Goal: Information Seeking & Learning: Learn about a topic

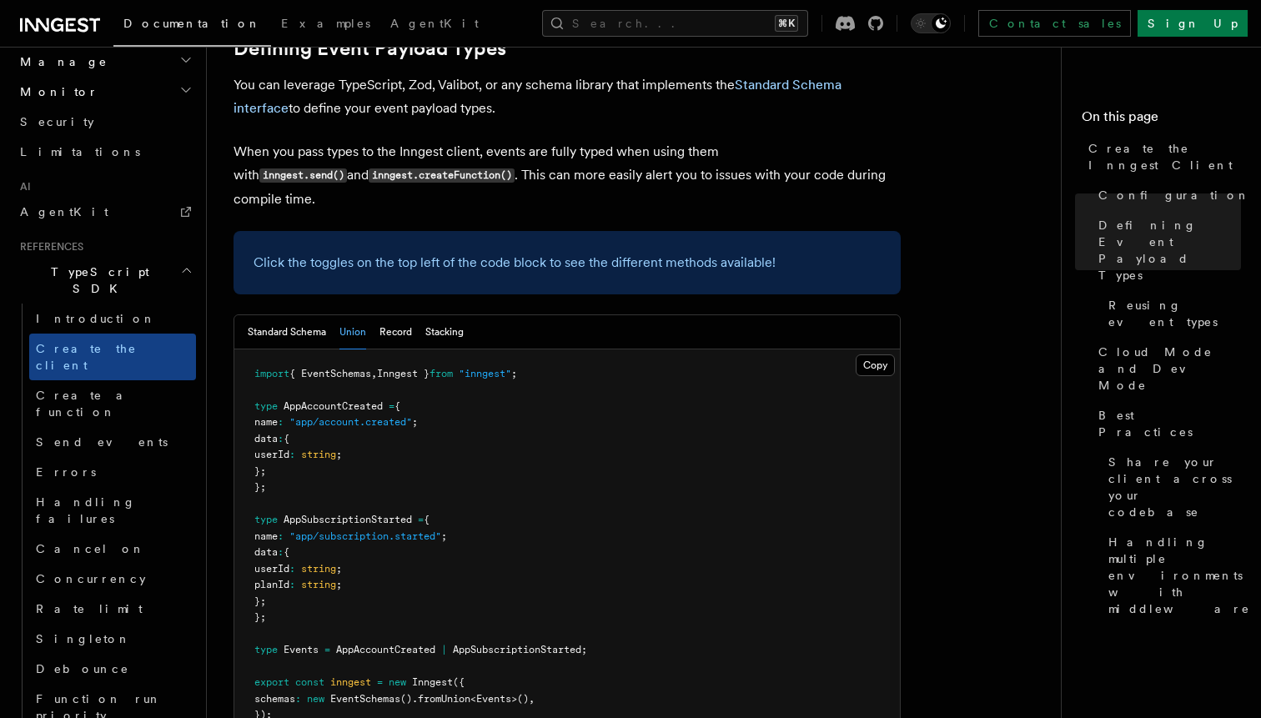
scroll to position [966, 0]
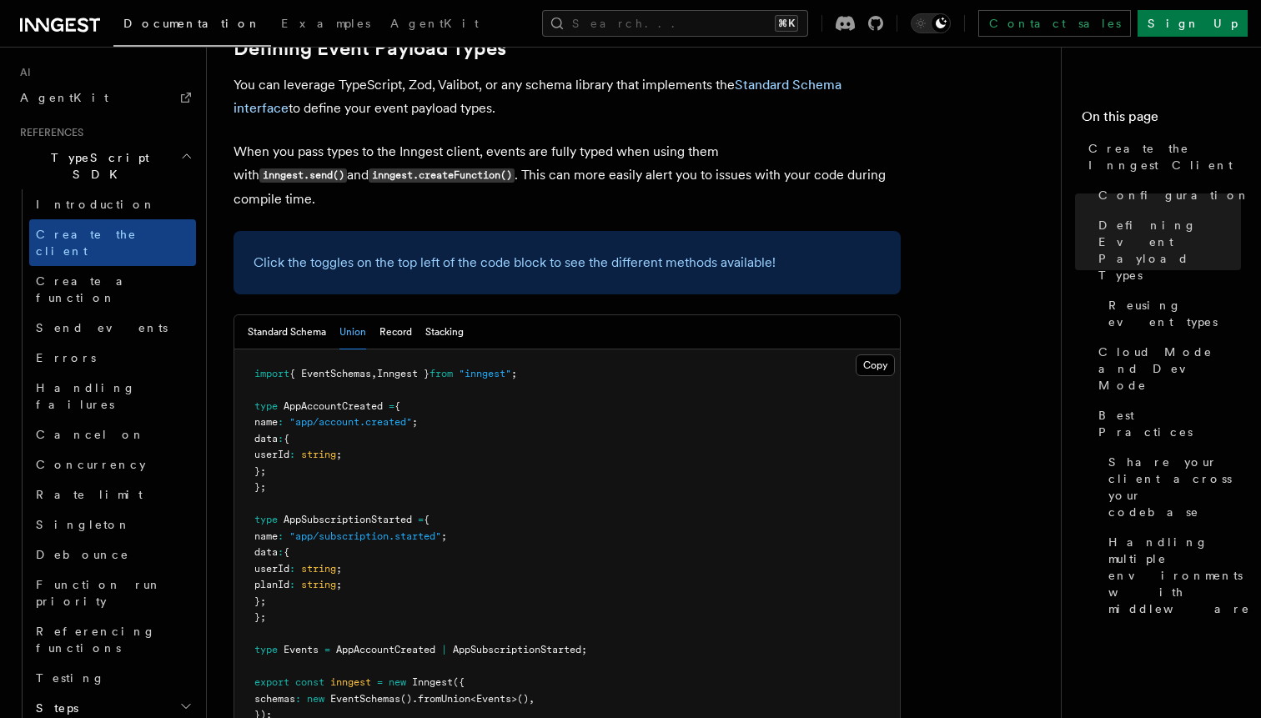
scroll to position [1079, 0]
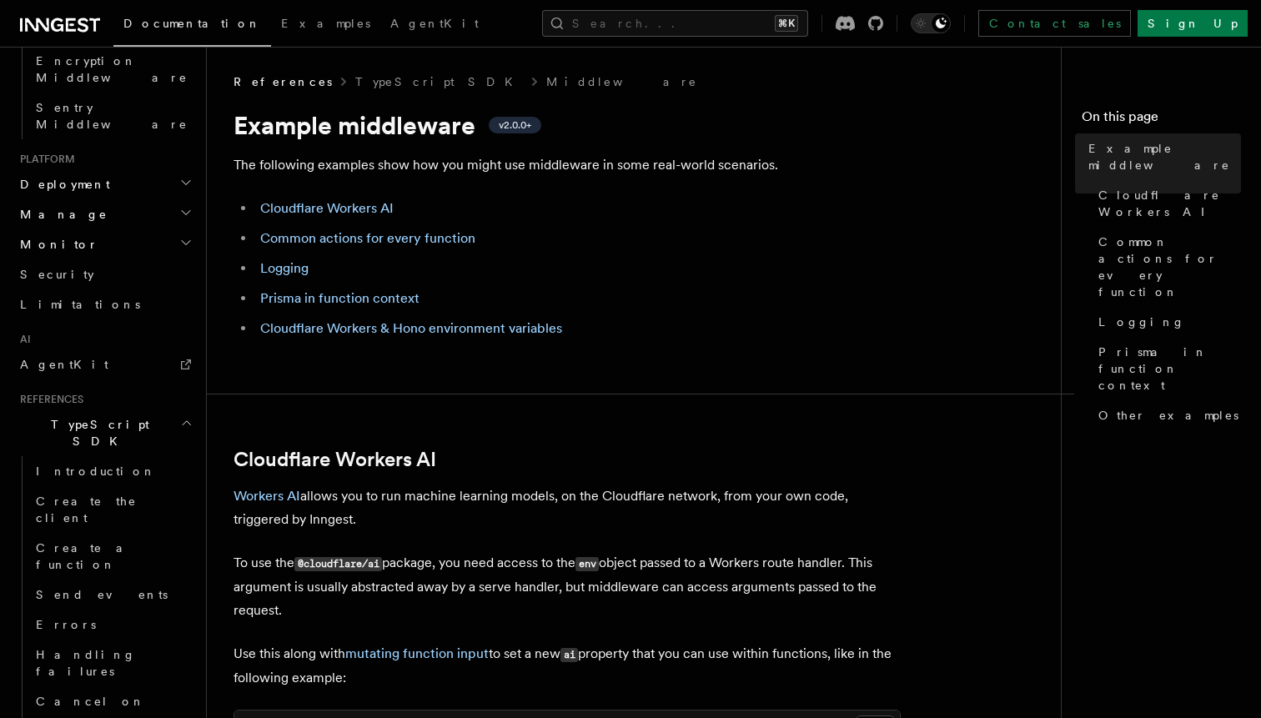
scroll to position [1125, 0]
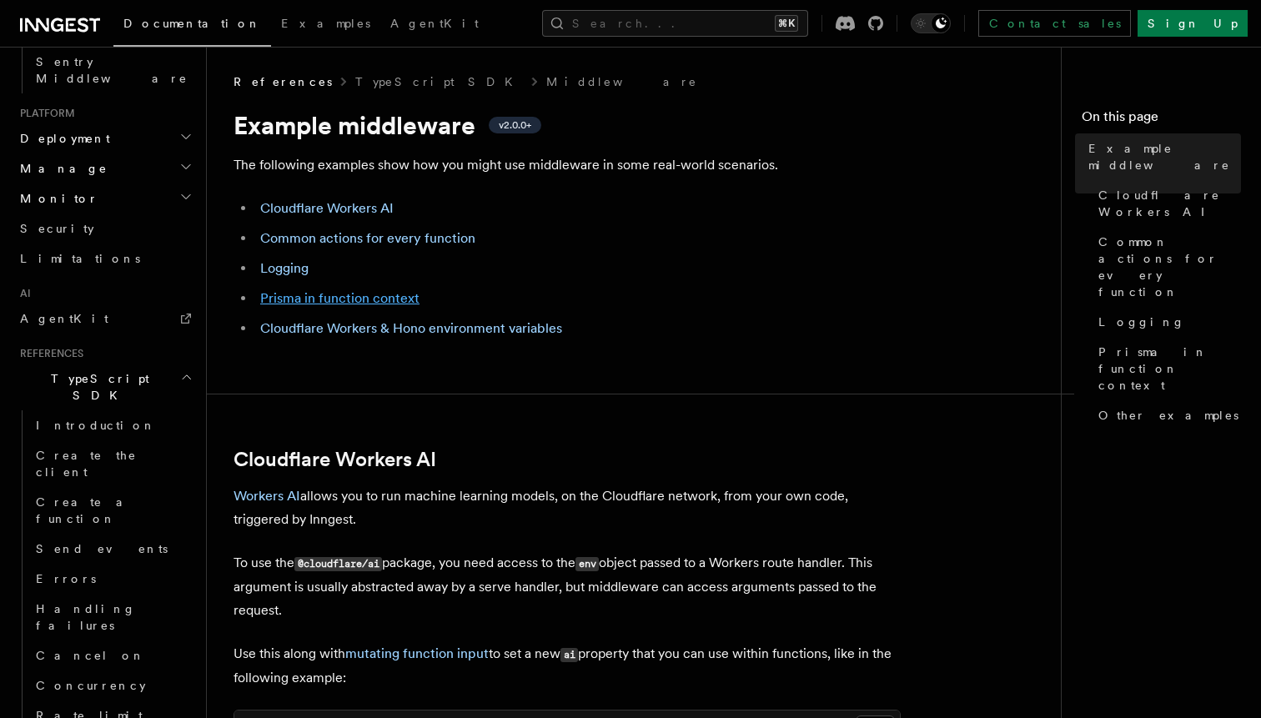
click at [325, 301] on link "Prisma in function context" at bounding box center [339, 298] width 159 height 16
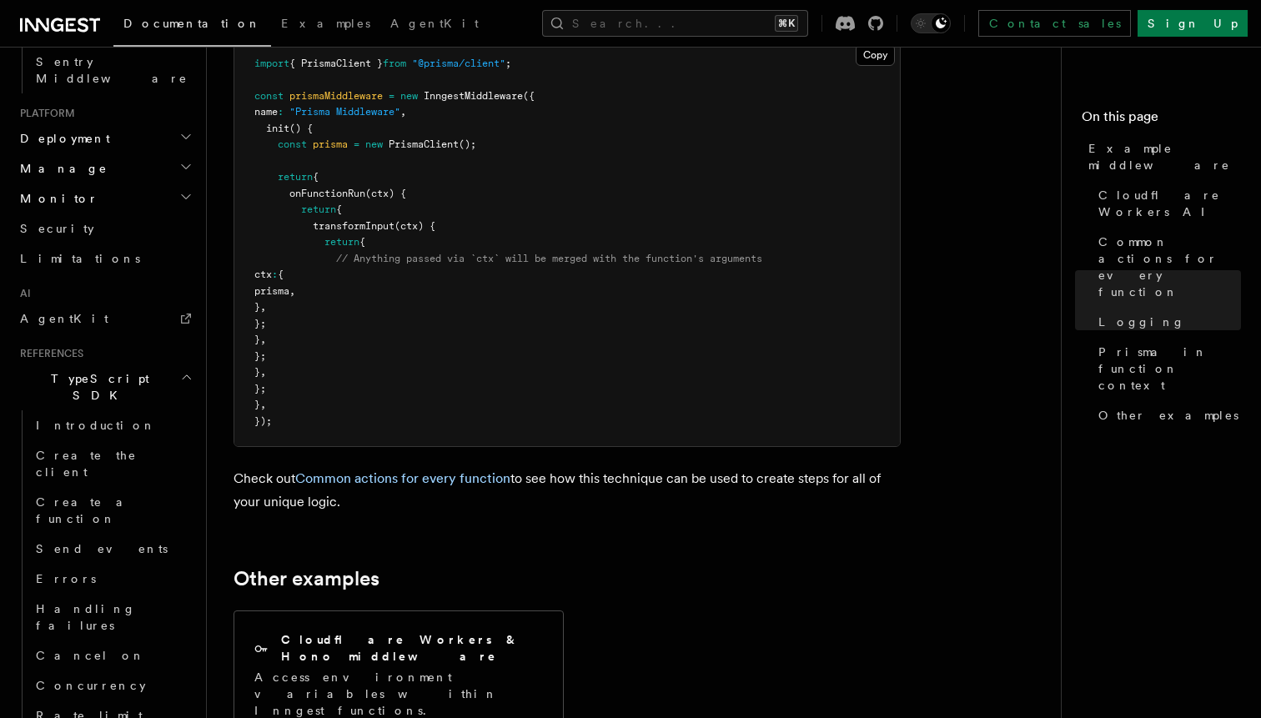
scroll to position [4903, 0]
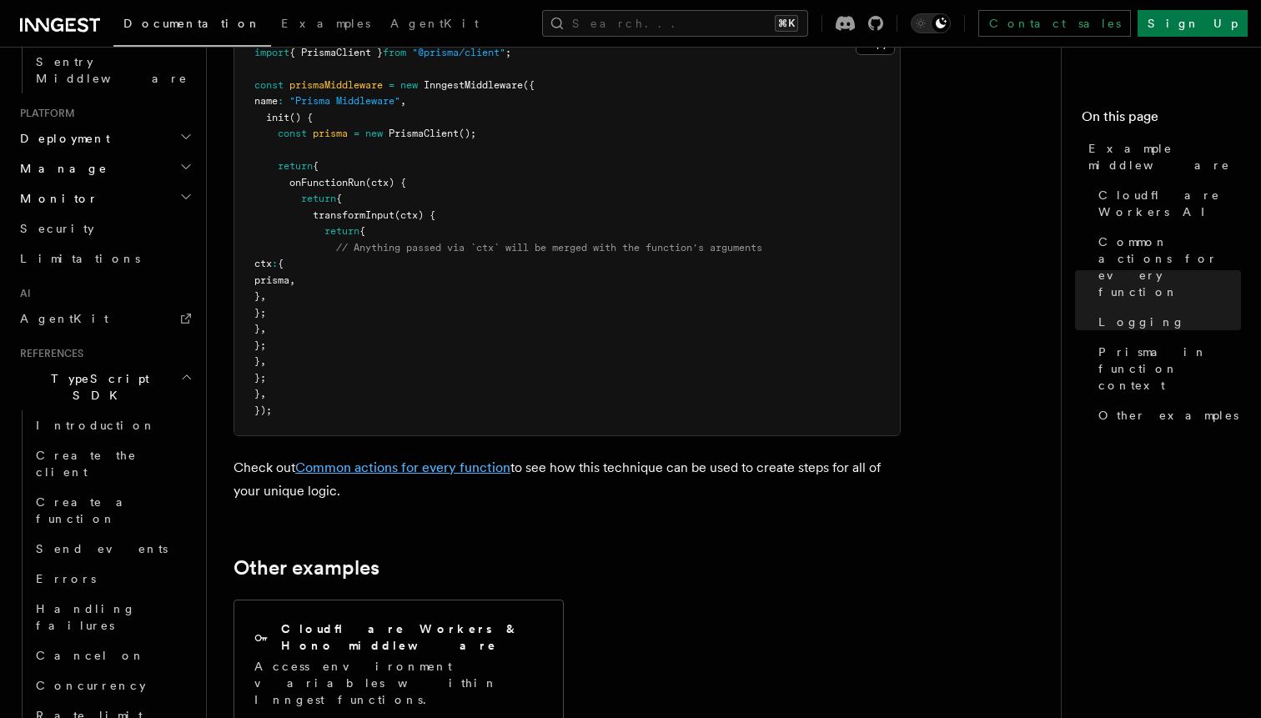
click at [434, 471] on link "Common actions for every function" at bounding box center [402, 468] width 215 height 16
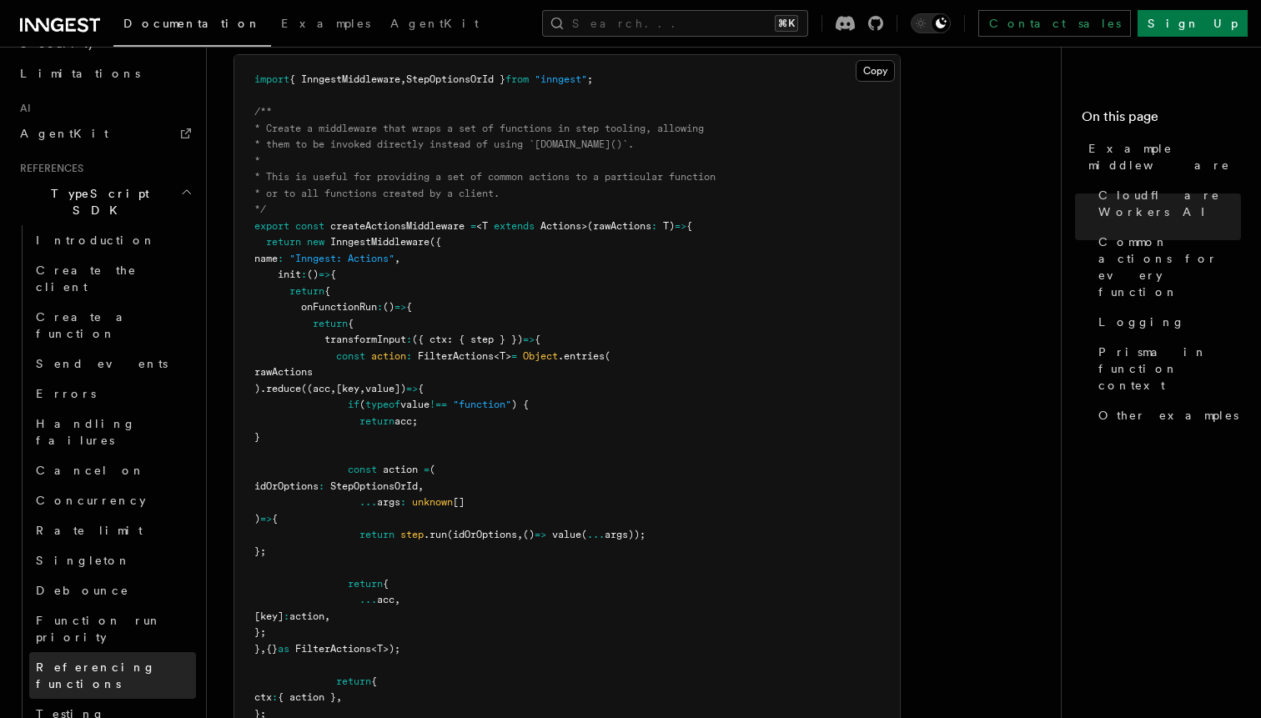
scroll to position [1327, 0]
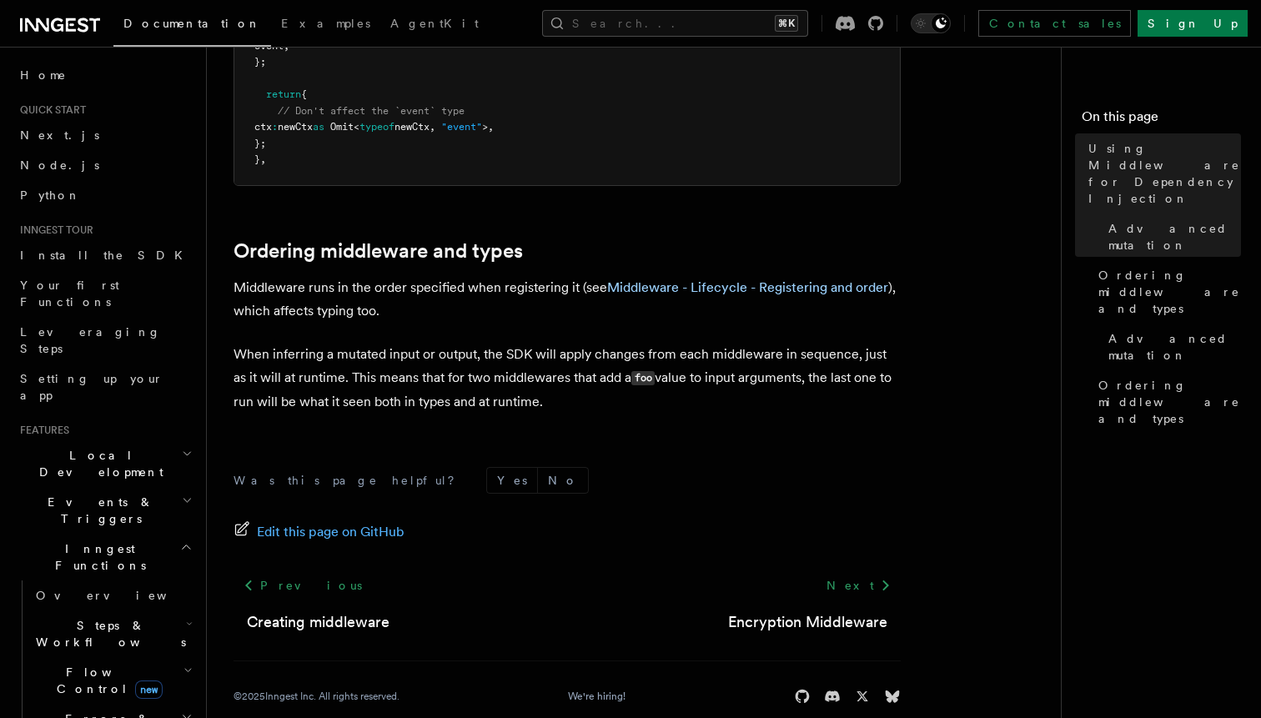
scroll to position [1996, 0]
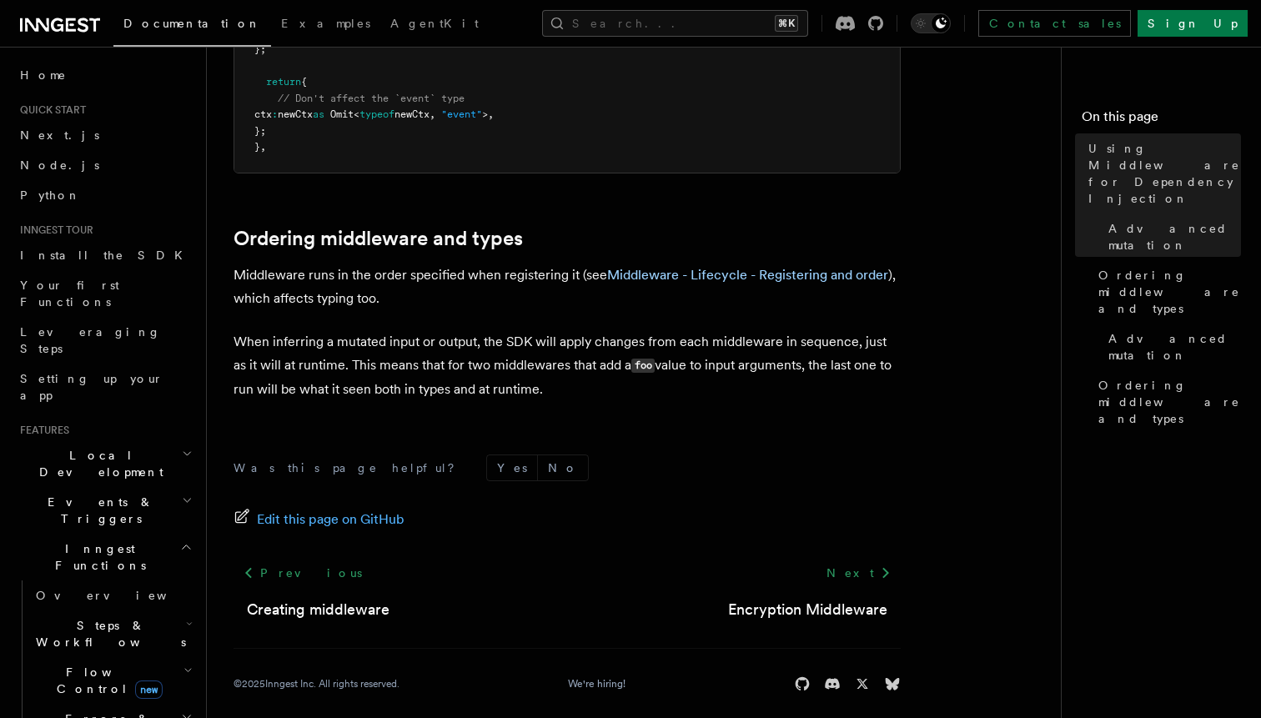
click at [157, 657] on h2 "Flow Control new" at bounding box center [112, 680] width 167 height 47
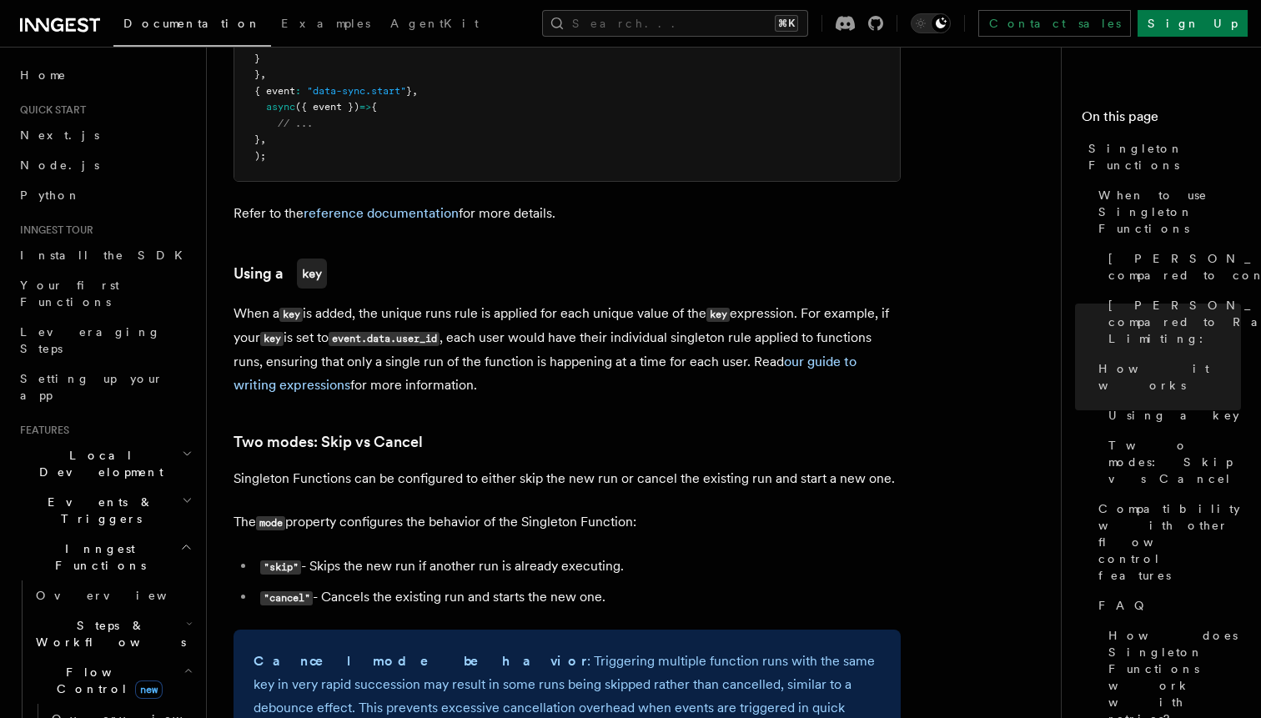
scroll to position [1474, 0]
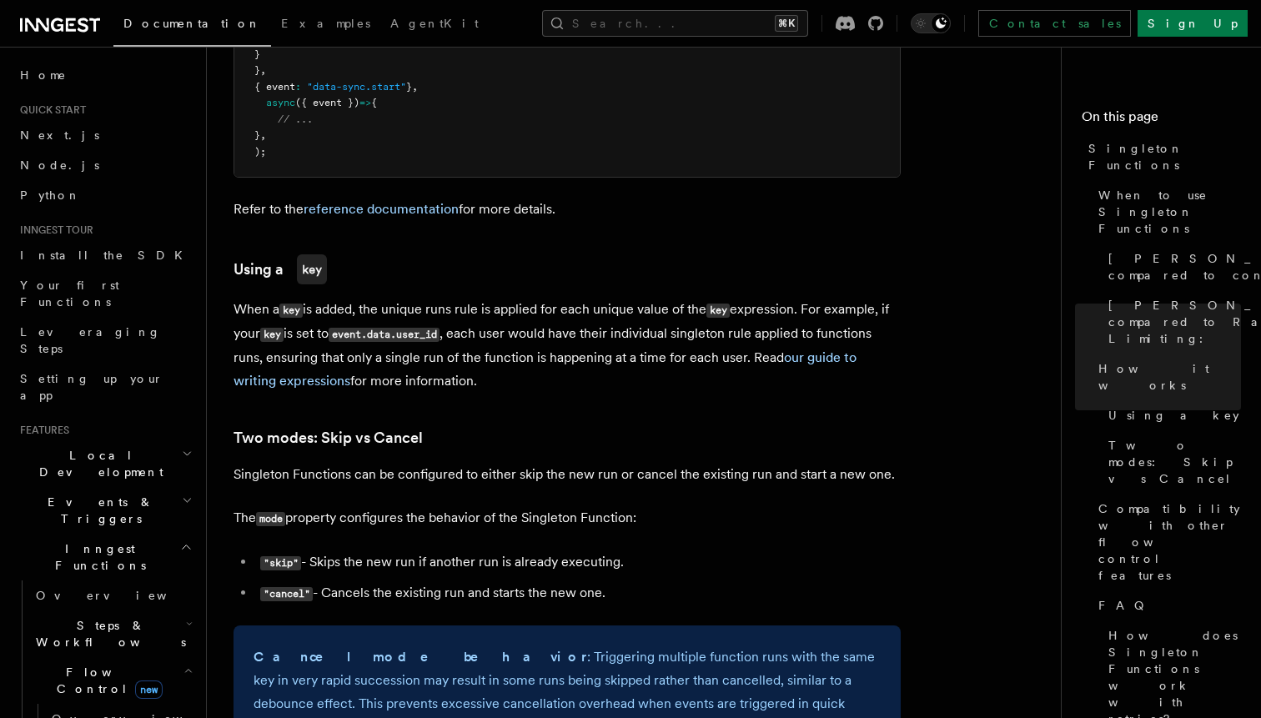
click at [533, 270] on article "Features Inngest Functions Flow Control Singleton Functions TypeScript v3.39.0+…" at bounding box center [641, 421] width 814 height 3644
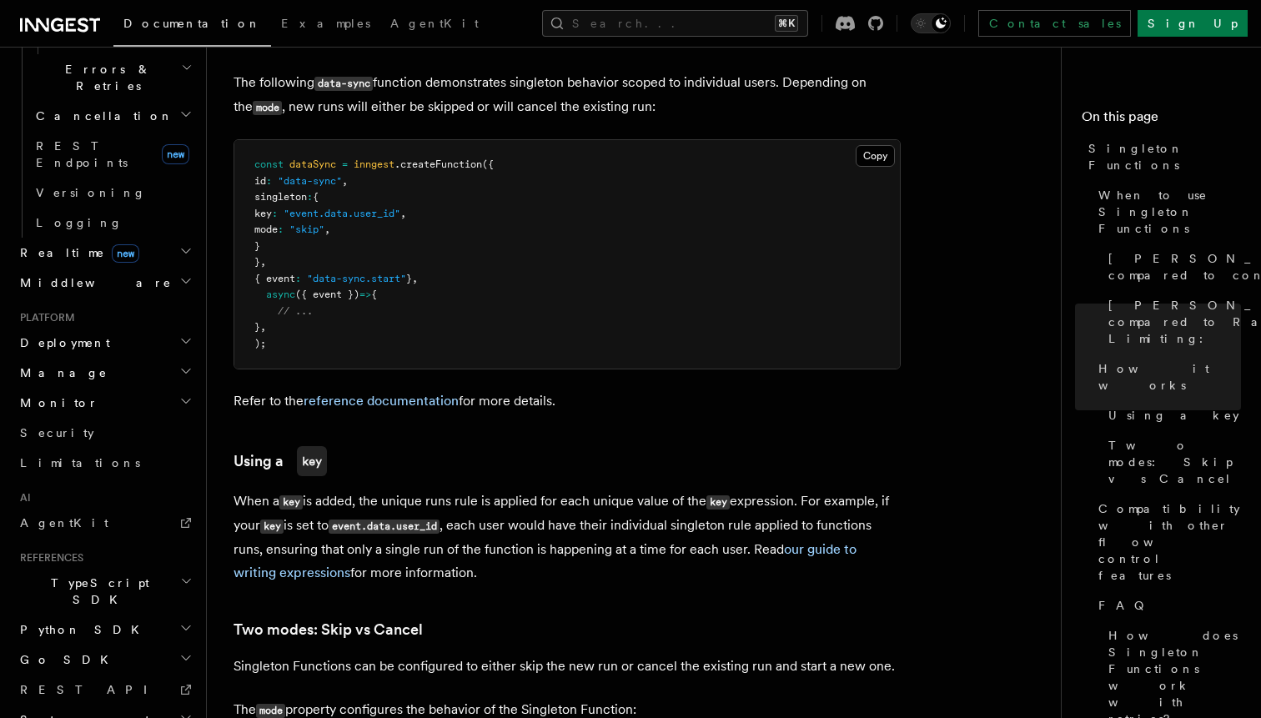
scroll to position [860, 0]
click at [138, 571] on h2 "TypeScript SDK" at bounding box center [104, 594] width 183 height 47
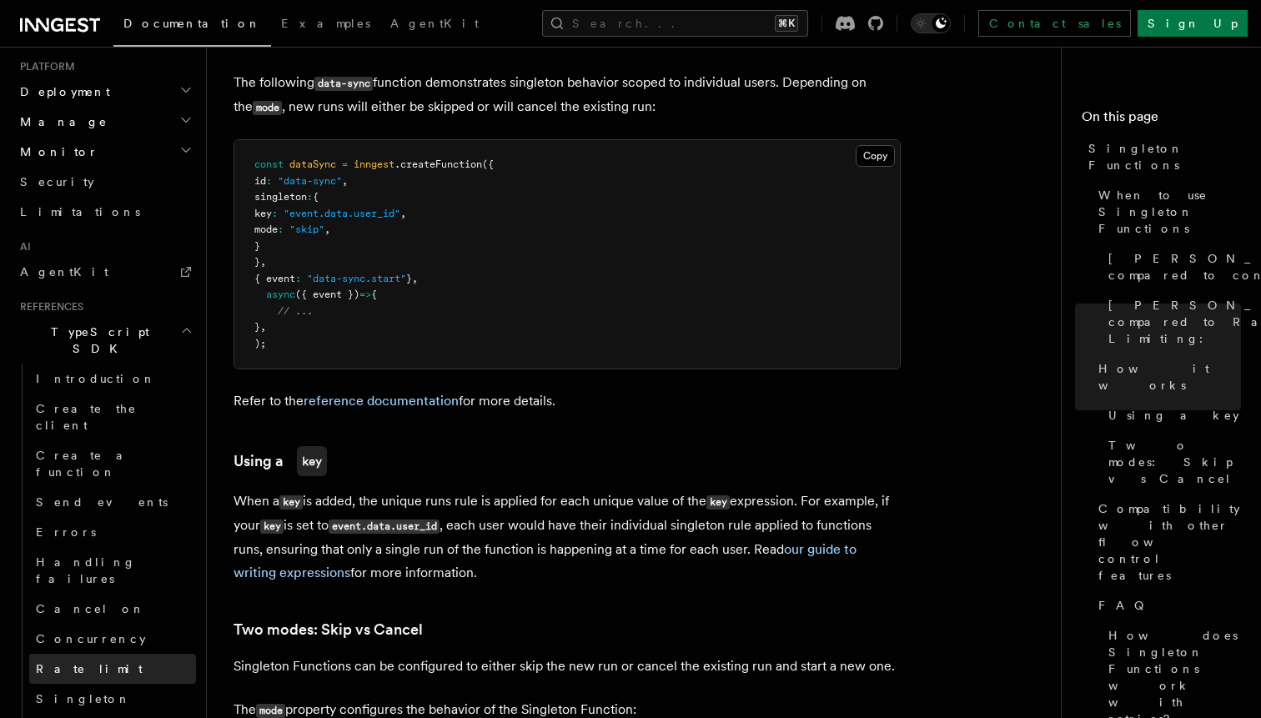
scroll to position [1136, 0]
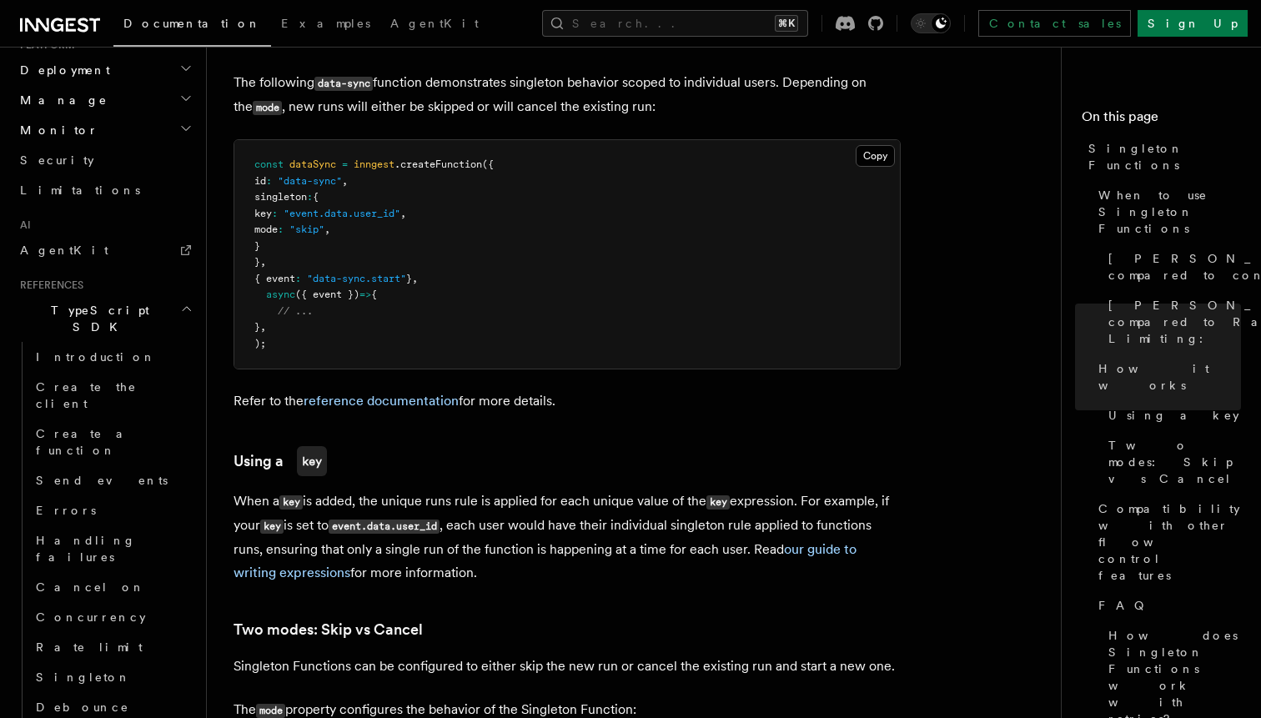
click at [343, 490] on p "When a key is added, the unique runs rule is applied for each unique value of t…" at bounding box center [567, 537] width 667 height 95
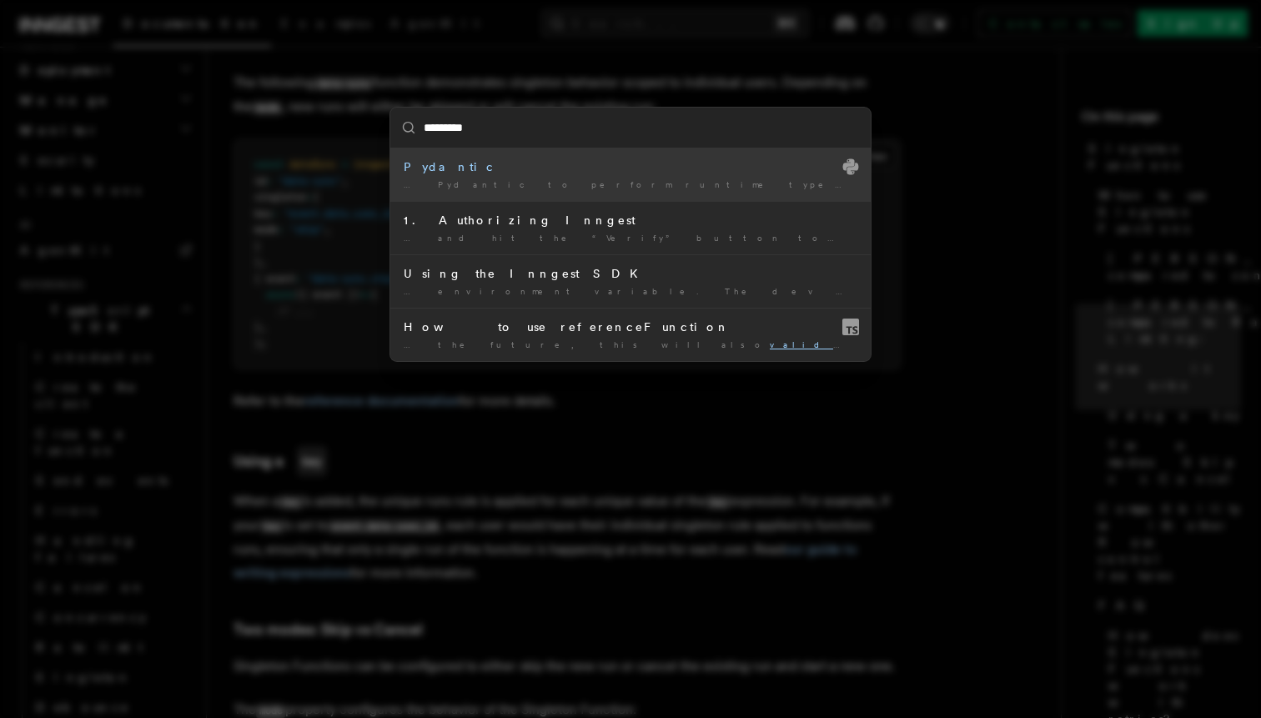
type input "**********"
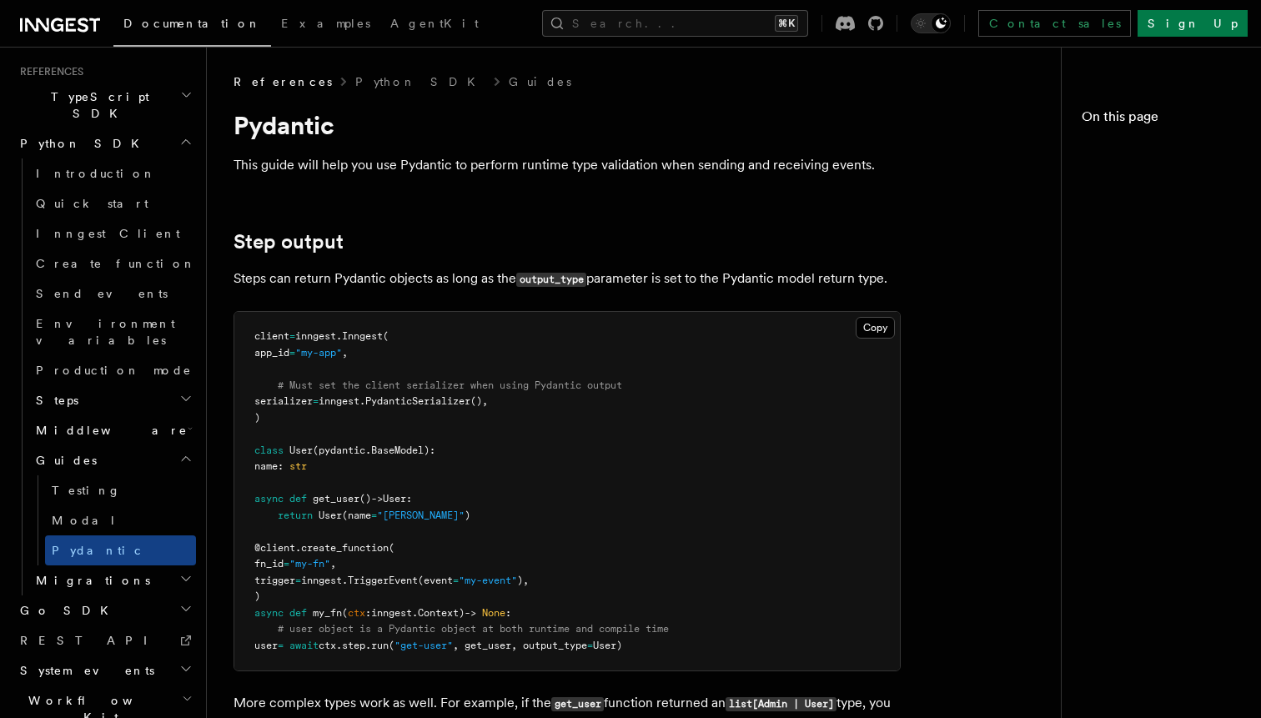
scroll to position [1070, 0]
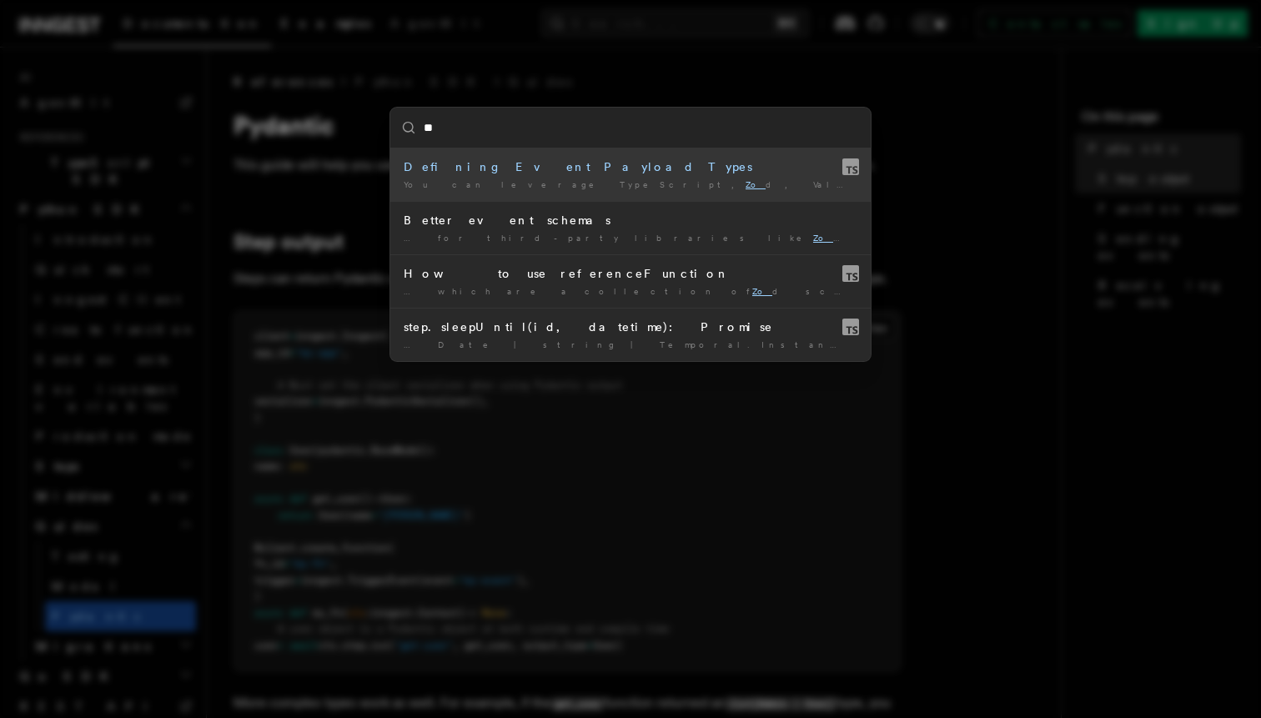
type input "***"
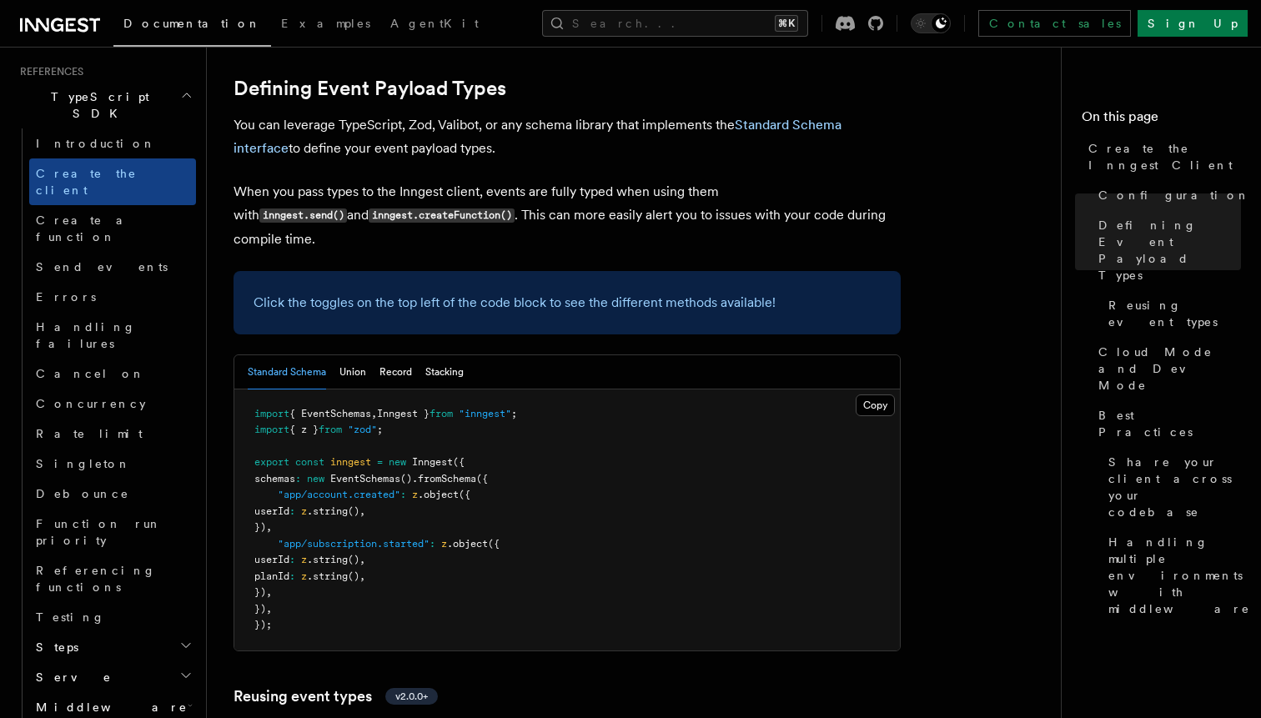
scroll to position [1491, 0]
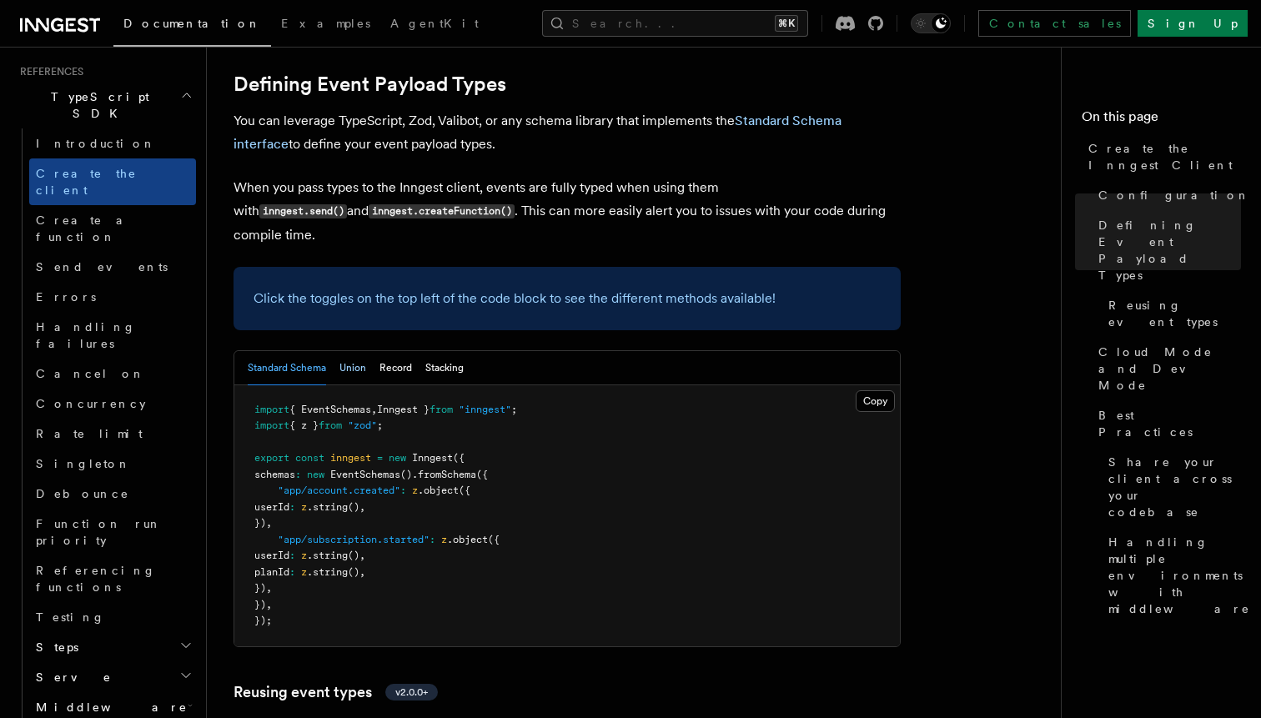
click at [363, 351] on button "Union" at bounding box center [353, 368] width 27 height 34
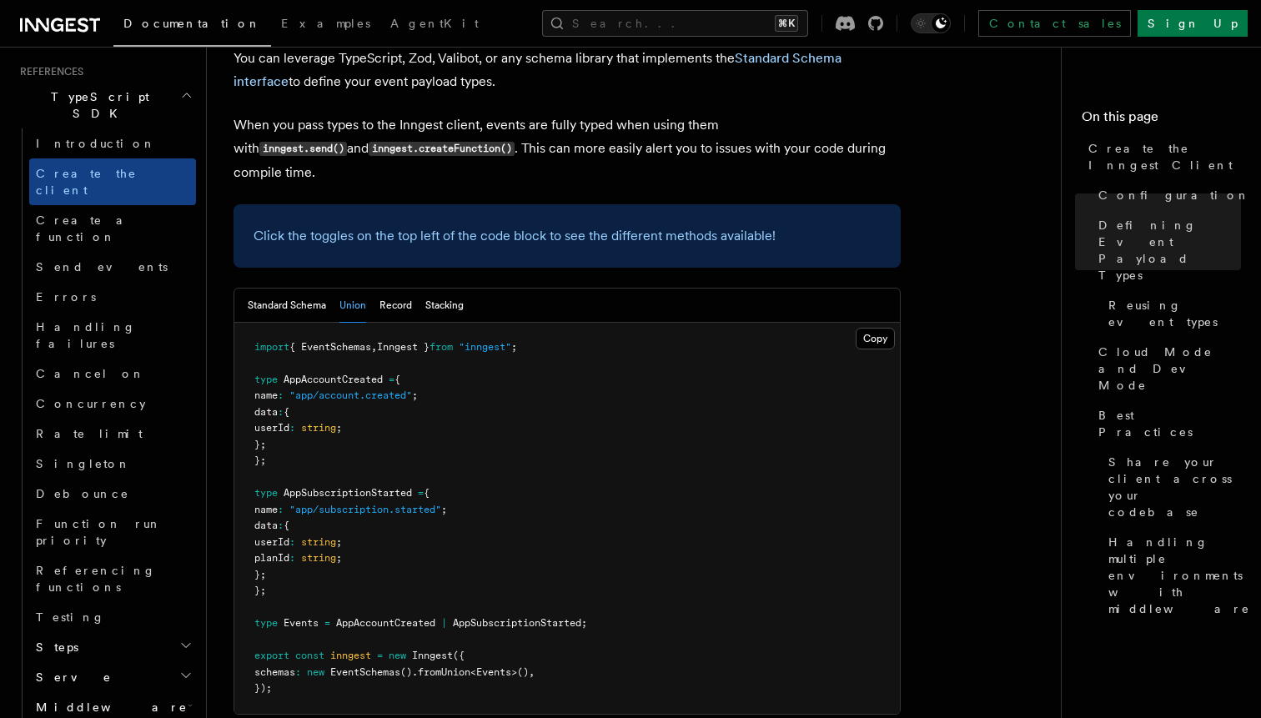
scroll to position [1561, 0]
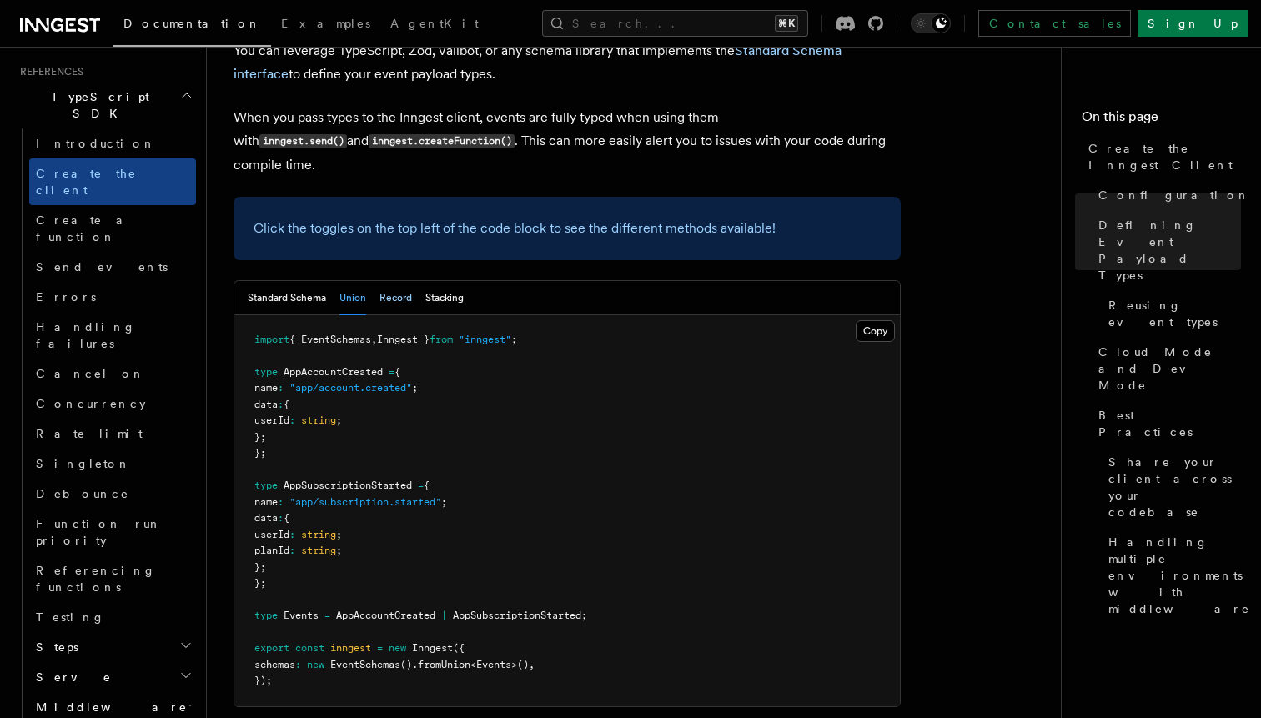
click at [398, 281] on button "Record" at bounding box center [396, 298] width 33 height 34
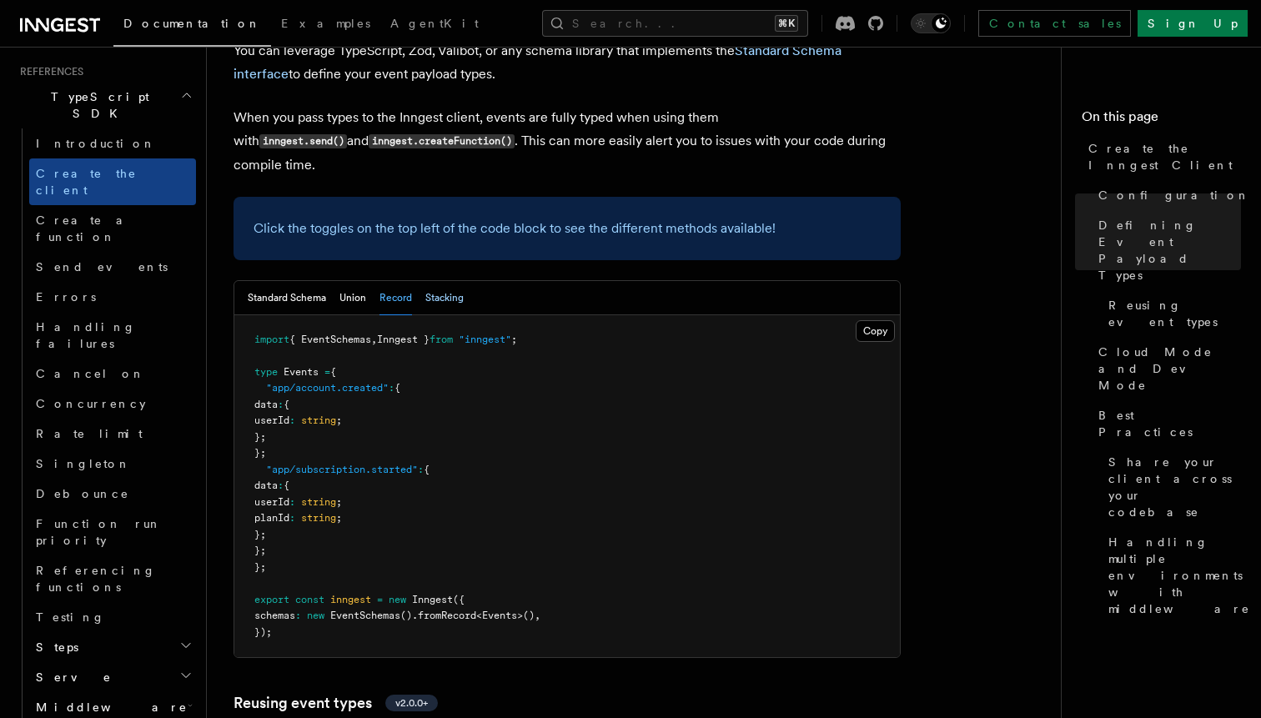
click at [453, 281] on button "Stacking" at bounding box center [444, 298] width 38 height 34
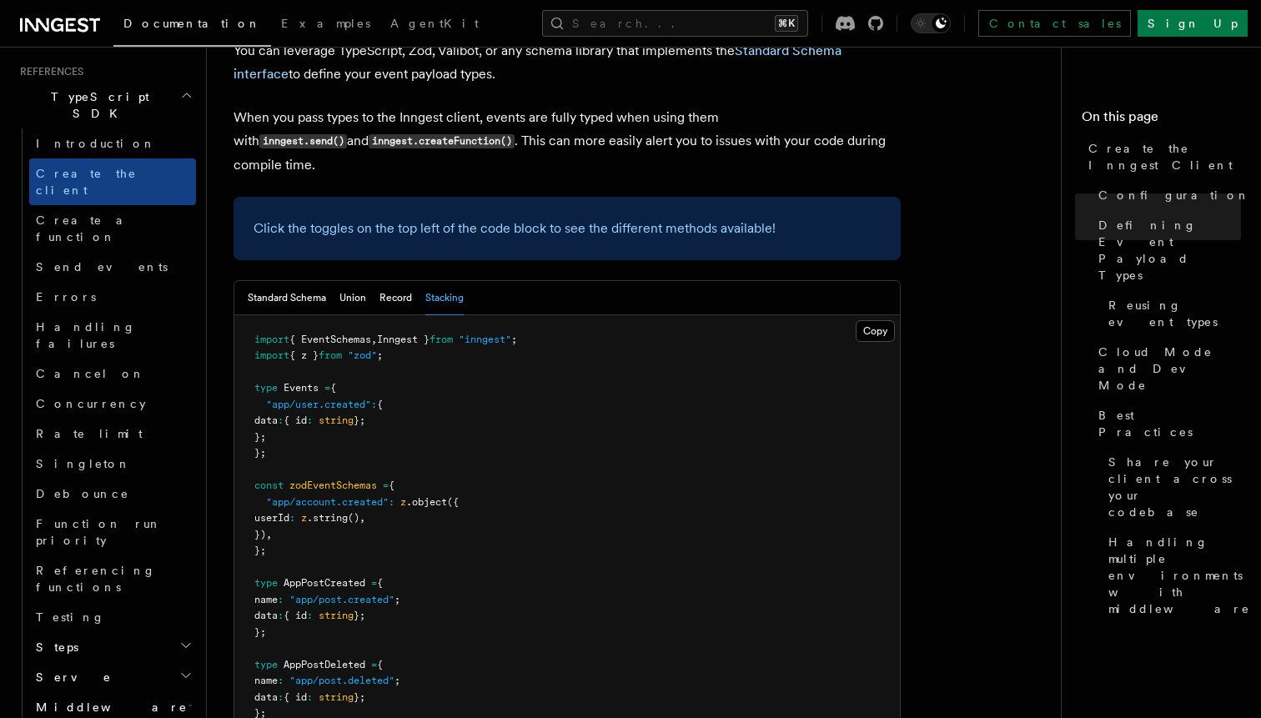
click at [375, 281] on div "Standard Schema Union Record Stacking" at bounding box center [356, 298] width 216 height 34
click at [310, 281] on button "Standard Schema" at bounding box center [287, 298] width 78 height 34
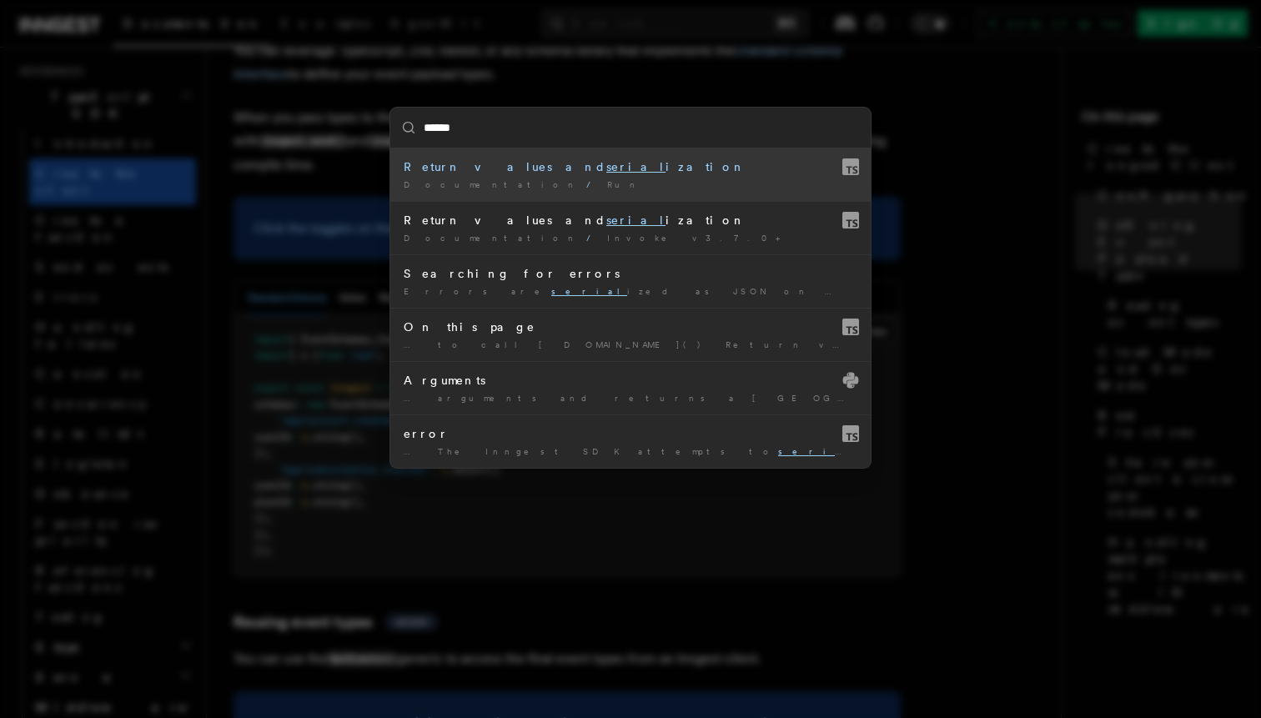
type input "*******"
click at [578, 157] on li "Return values and seriali zation Documentation / Run /" at bounding box center [630, 174] width 481 height 53
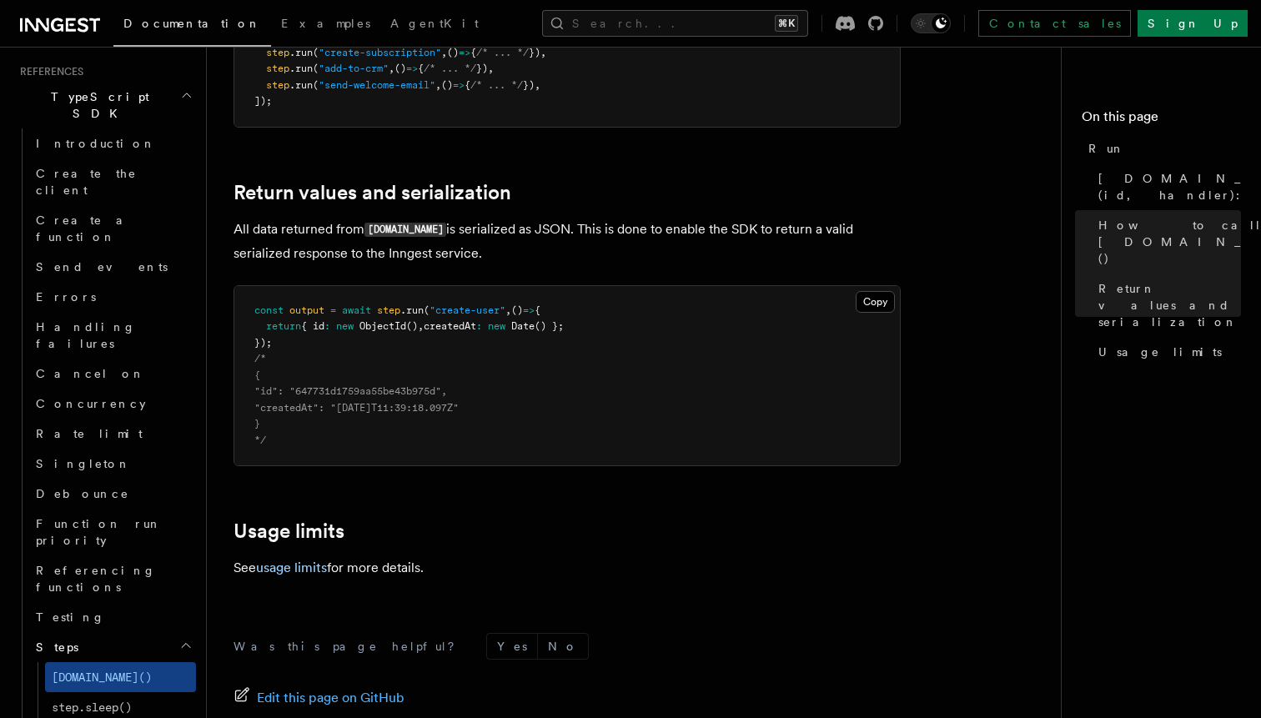
scroll to position [1301, 0]
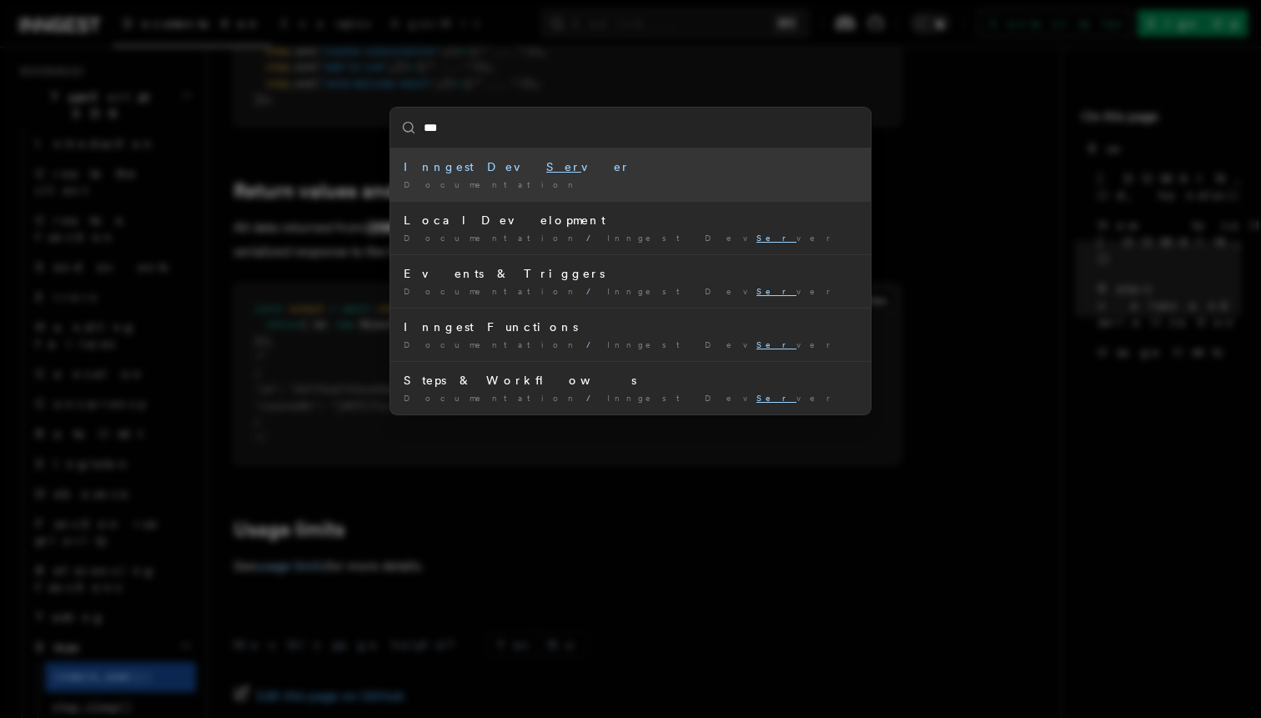
type input "****"
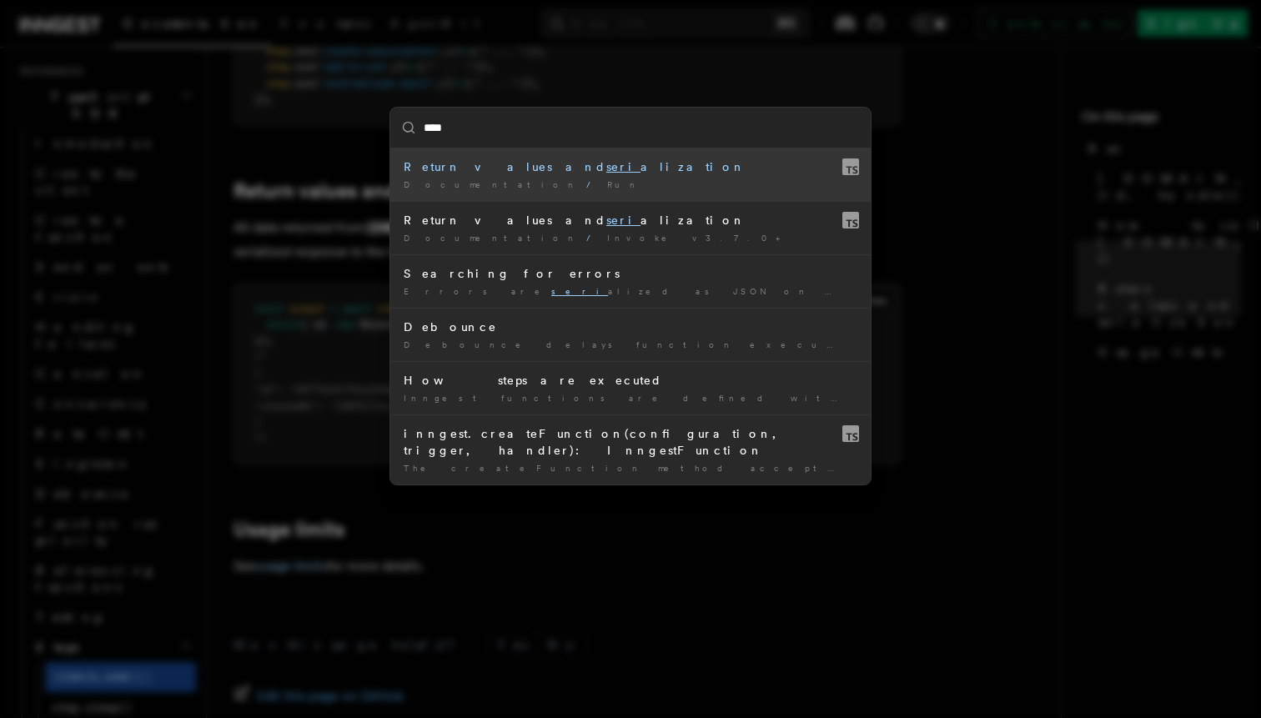
click at [531, 176] on li "Return values and seri alization Documentation / Run /" at bounding box center [630, 174] width 481 height 53
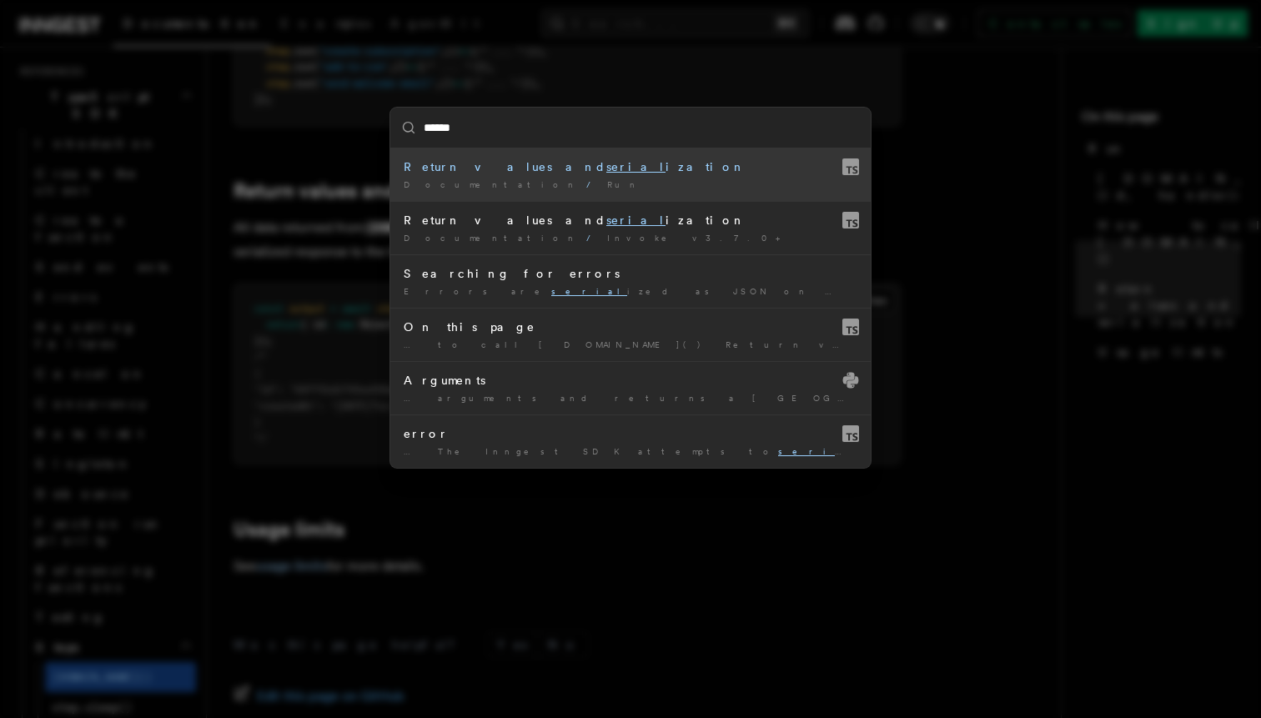
type input "*******"
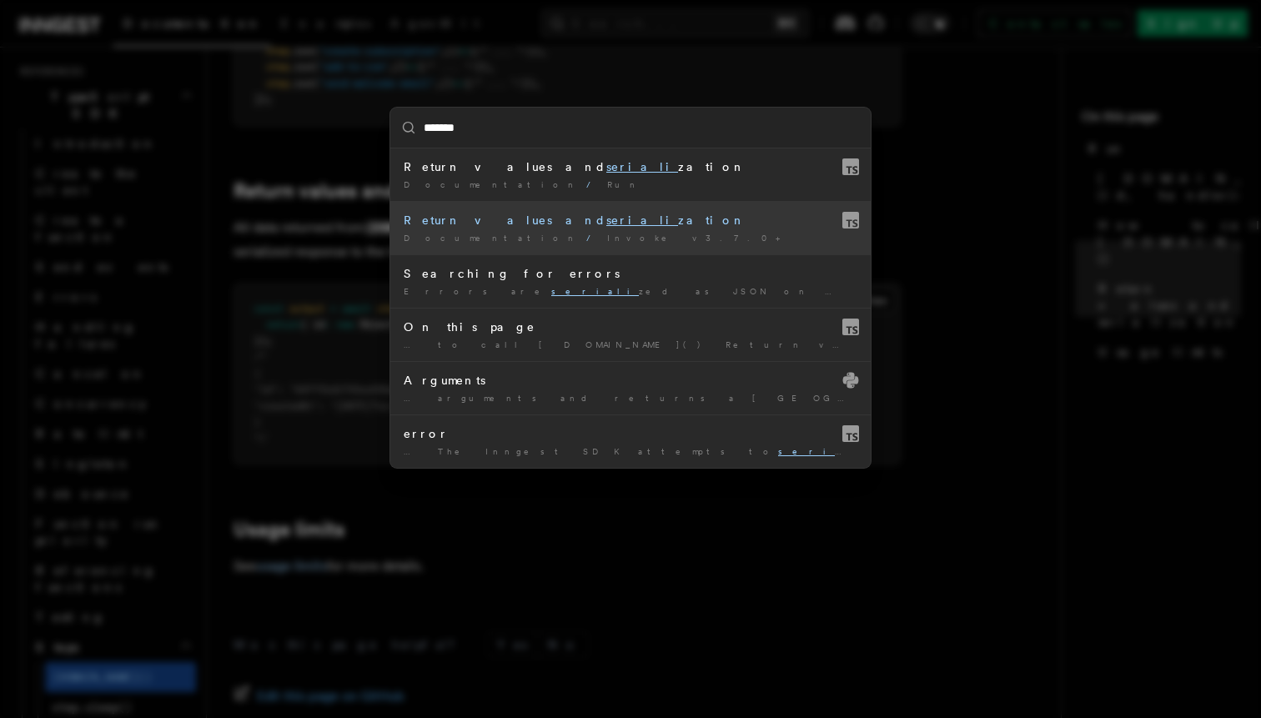
click at [593, 244] on div "Documentation / Invoke v3.7.0+ /" at bounding box center [631, 238] width 454 height 13
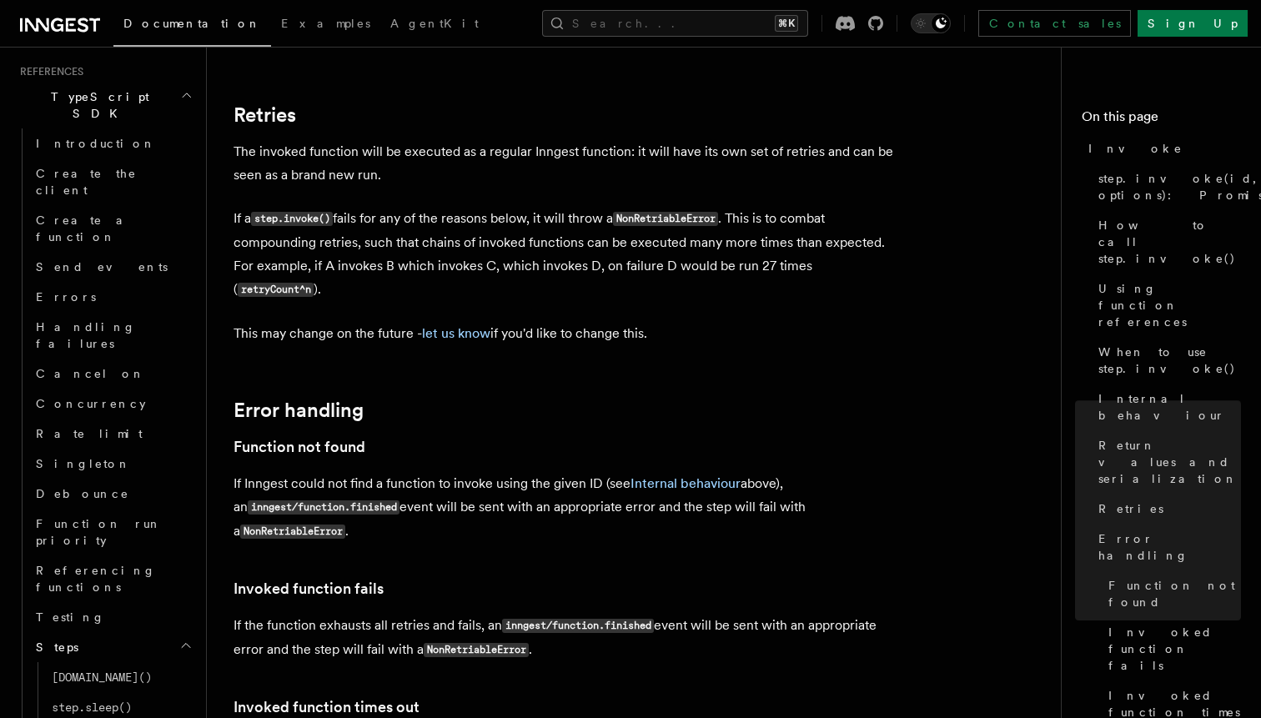
scroll to position [3335, 0]
